Goal: Task Accomplishment & Management: Manage account settings

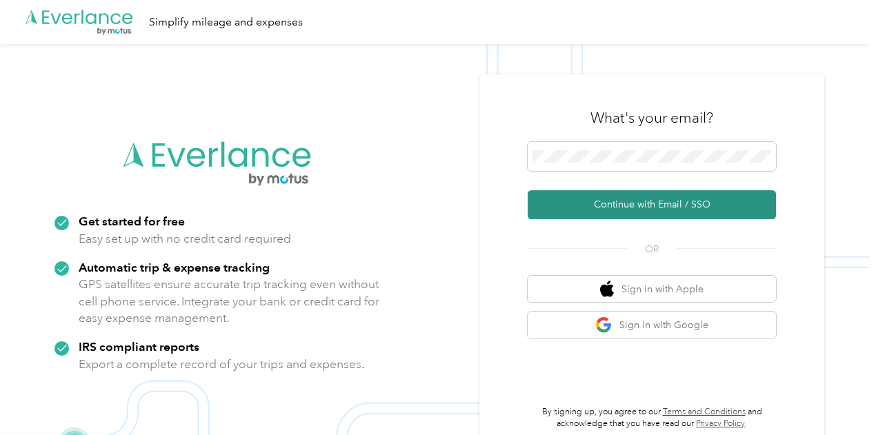
click at [637, 202] on button "Continue with Email / SSO" at bounding box center [652, 204] width 248 height 29
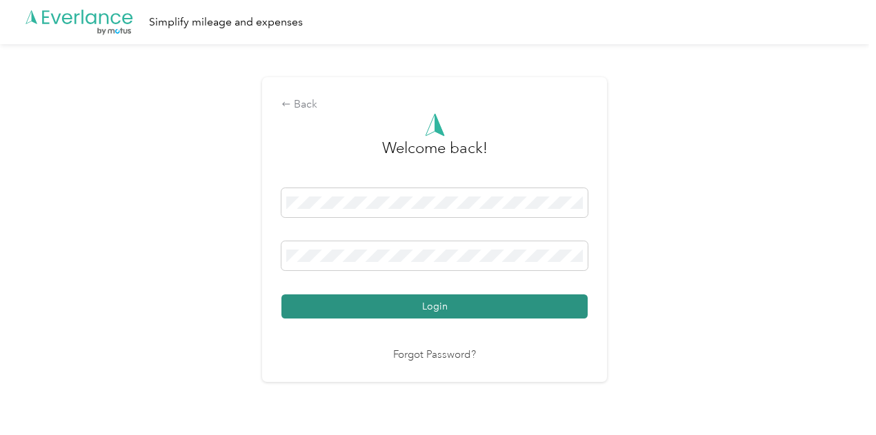
click at [359, 304] on button "Login" at bounding box center [434, 307] width 306 height 24
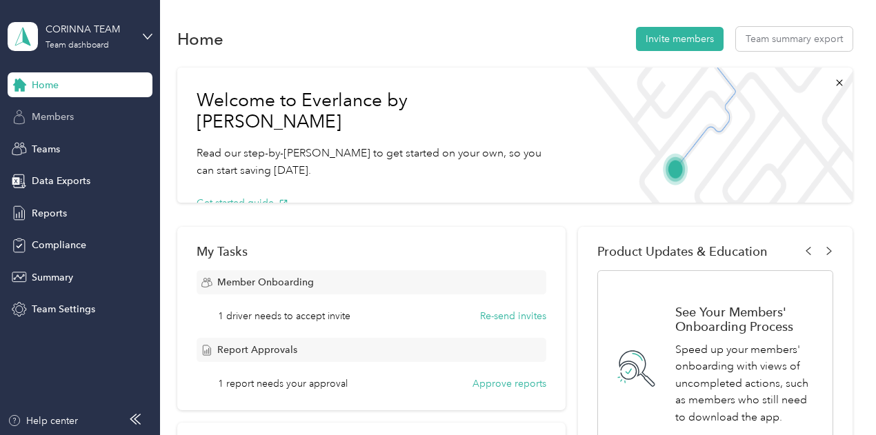
click at [59, 118] on span "Members" at bounding box center [53, 117] width 42 height 14
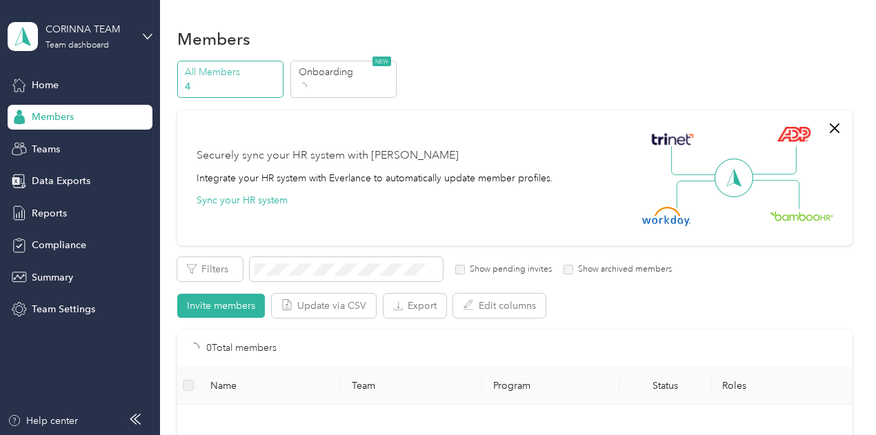
scroll to position [207, 0]
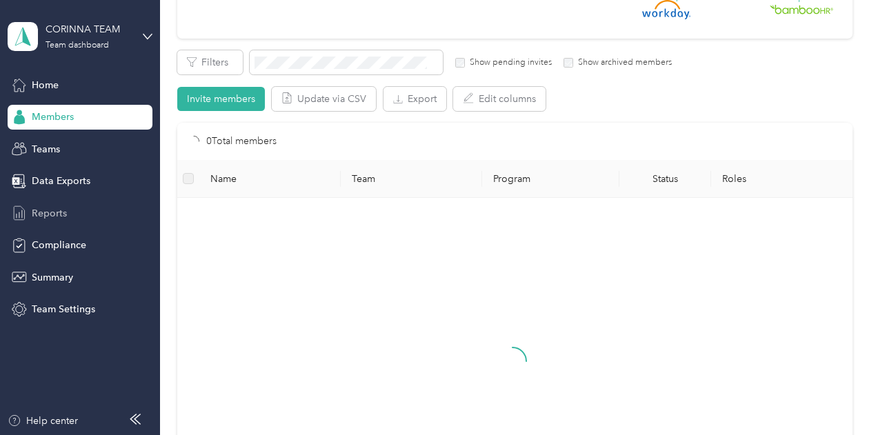
click at [61, 210] on span "Reports" at bounding box center [49, 213] width 35 height 14
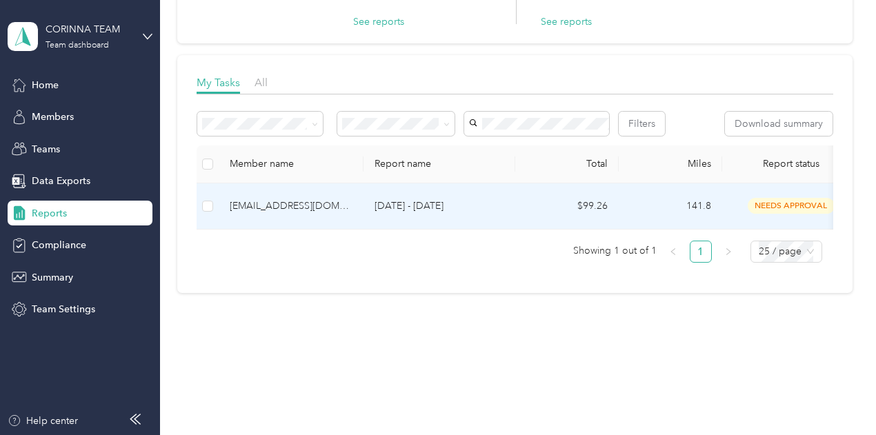
scroll to position [155, 0]
click at [237, 112] on button "Approve" at bounding box center [226, 124] width 59 height 24
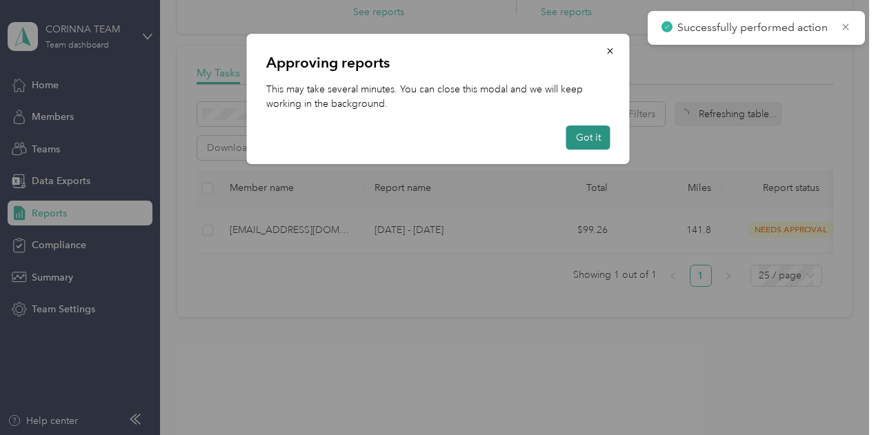
click at [587, 141] on button "Got it" at bounding box center [588, 138] width 44 height 24
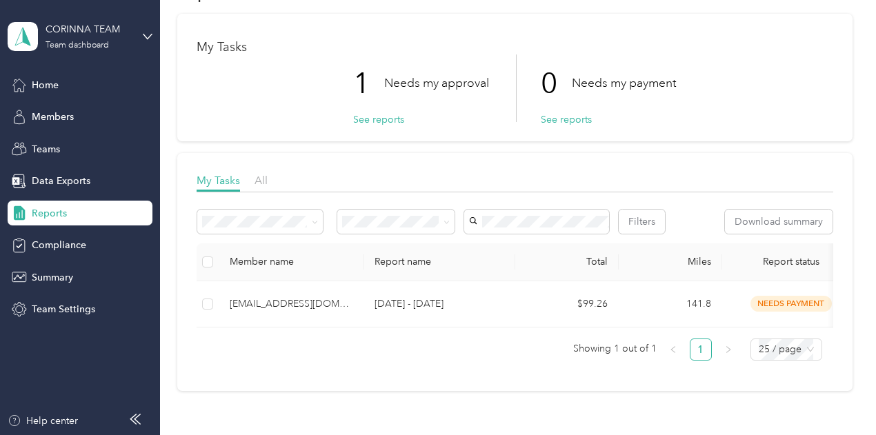
scroll to position [0, 0]
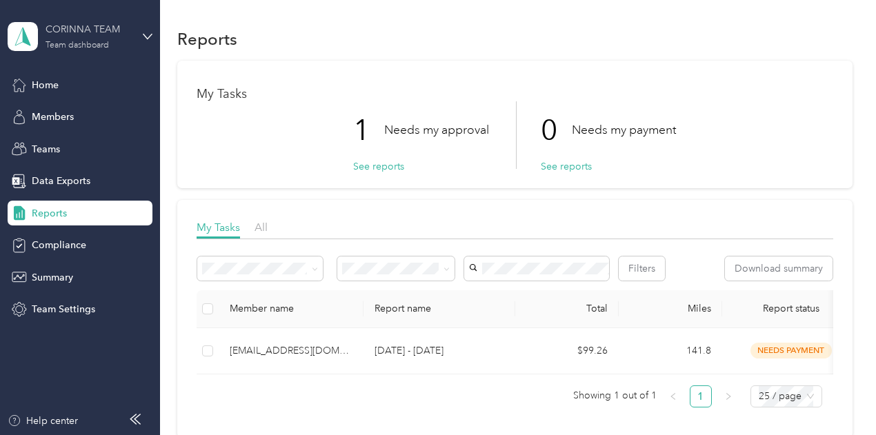
click at [128, 41] on div "CORINNA TEAM Team dashboard" at bounding box center [89, 36] width 86 height 28
click at [64, 181] on div "Log out" at bounding box center [46, 176] width 53 height 14
